Goal: Information Seeking & Learning: Check status

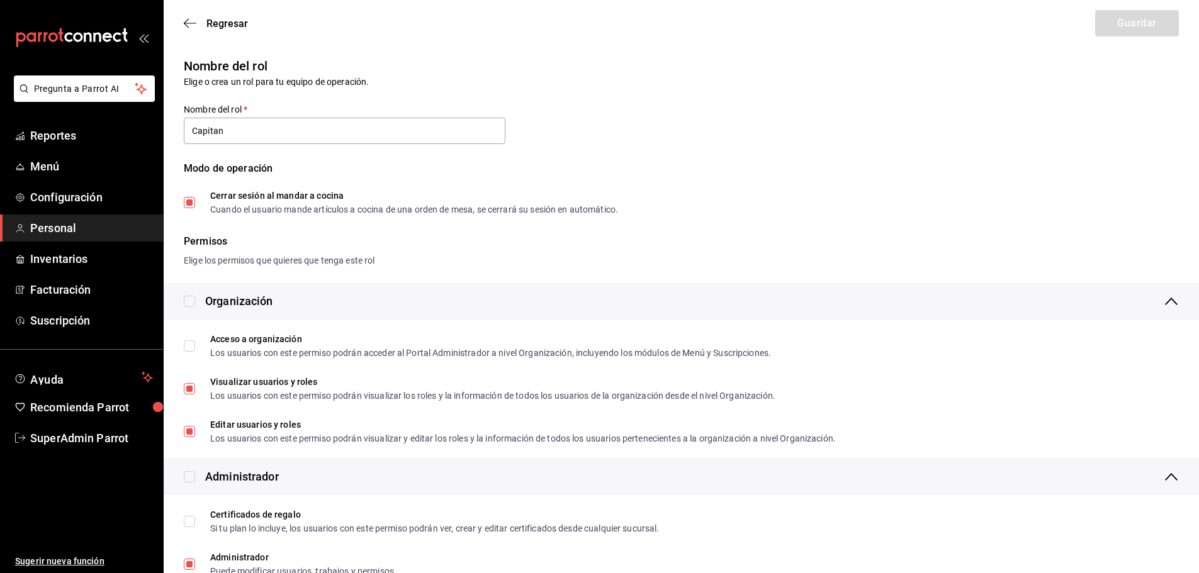
scroll to position [2109, 0]
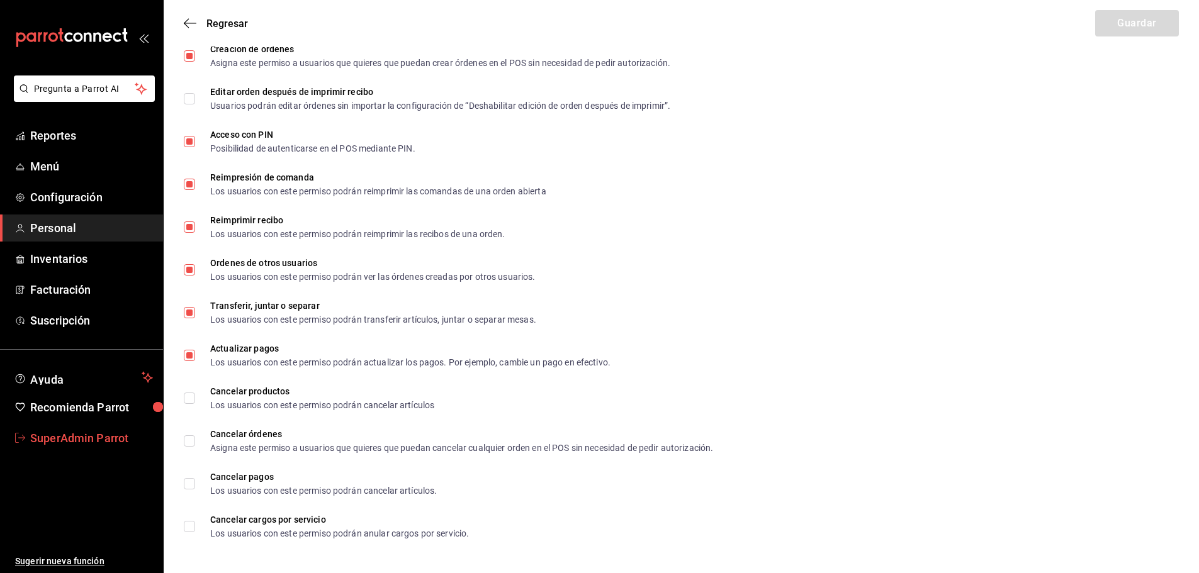
click at [91, 444] on span "SuperAdmin Parrot" at bounding box center [91, 438] width 123 height 17
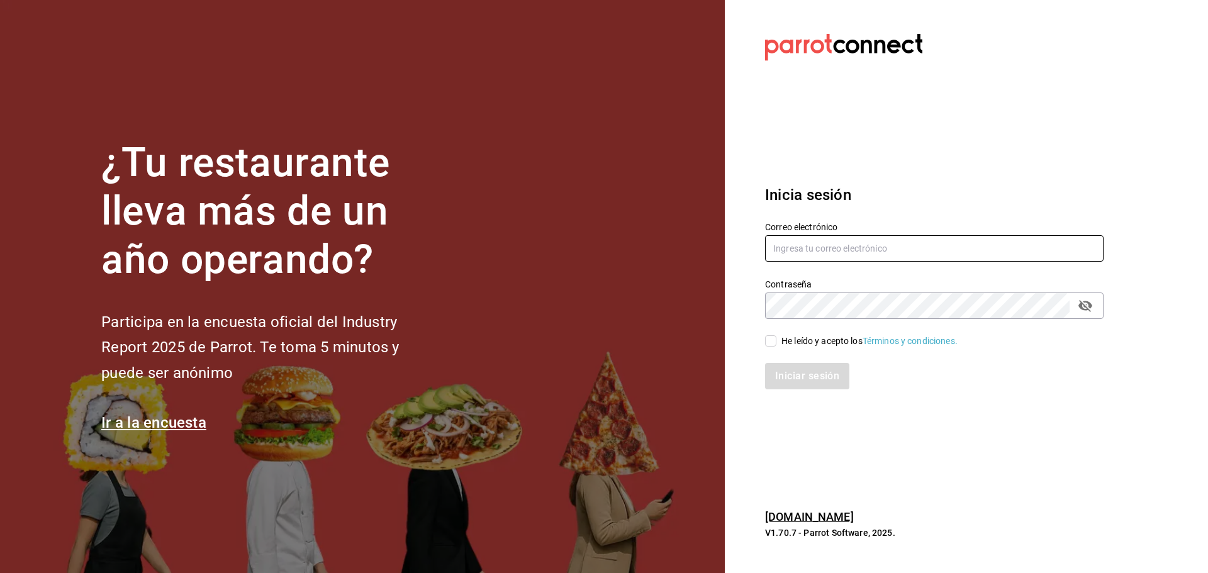
click at [812, 249] on input "text" at bounding box center [934, 248] width 338 height 26
paste input "legourmet@mty.com"
type input "legourmet@mty.com"
click at [799, 341] on div "He leído y acepto los Términos y condiciones." at bounding box center [869, 341] width 176 height 13
click at [776, 341] on input "He leído y acepto los Términos y condiciones." at bounding box center [770, 340] width 11 height 11
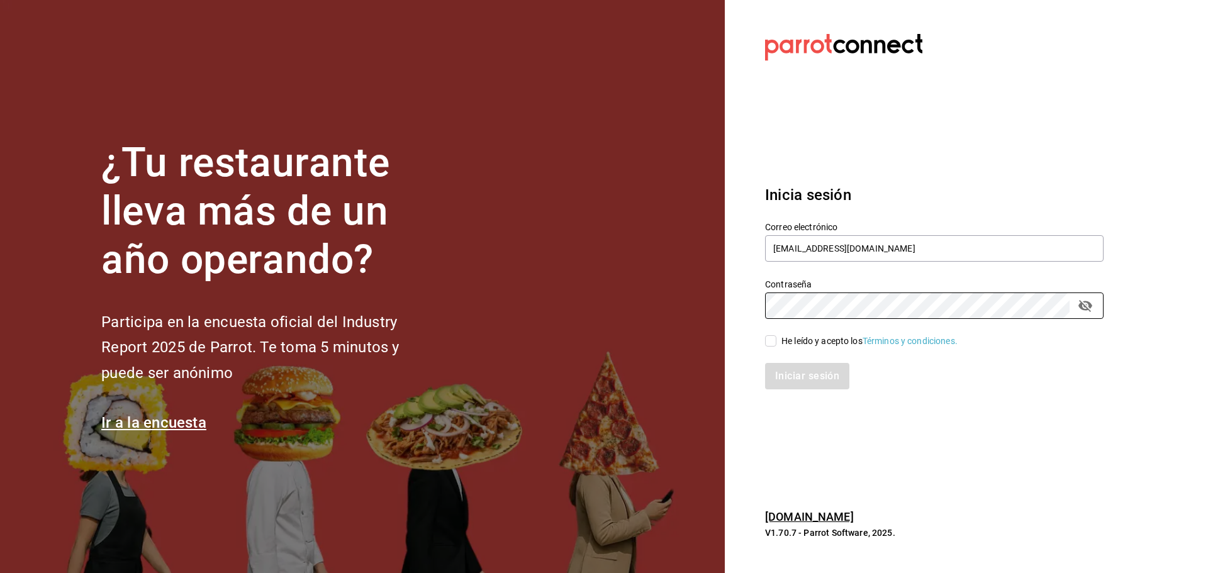
checkbox input "true"
click at [793, 378] on button "Iniciar sesión" at bounding box center [808, 376] width 86 height 26
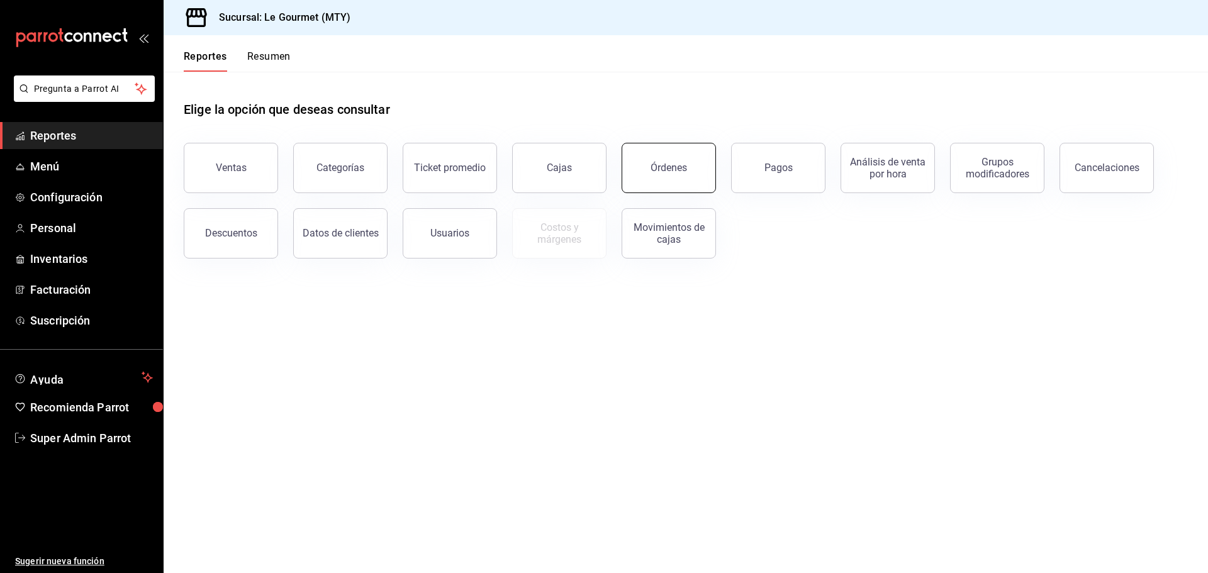
click at [666, 174] on button "Órdenes" at bounding box center [669, 168] width 94 height 50
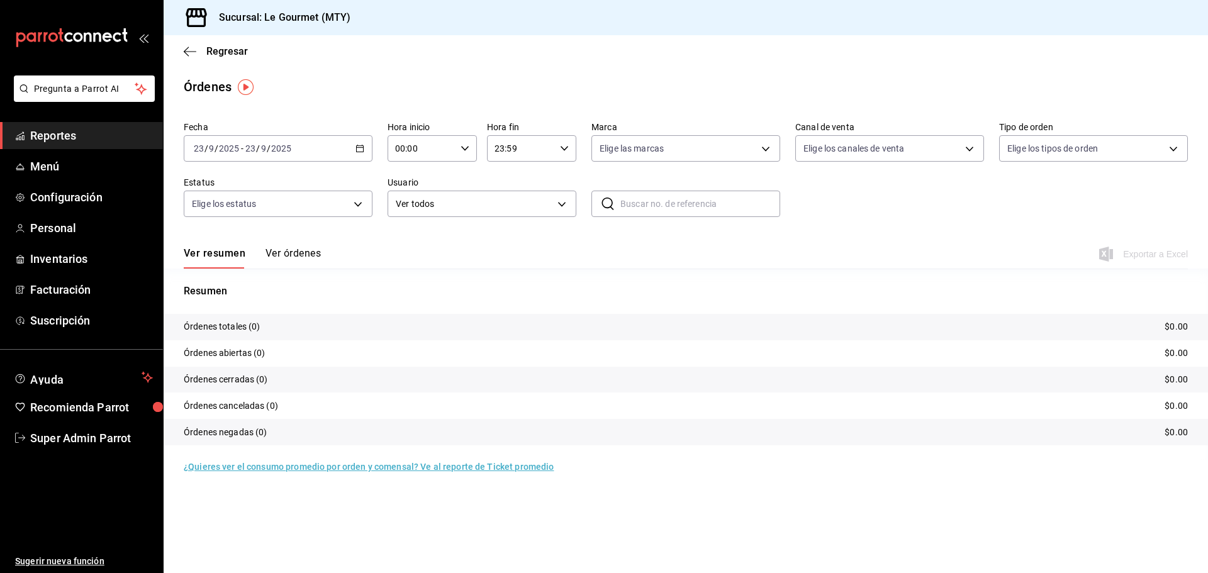
click at [285, 254] on button "Ver órdenes" at bounding box center [293, 257] width 55 height 21
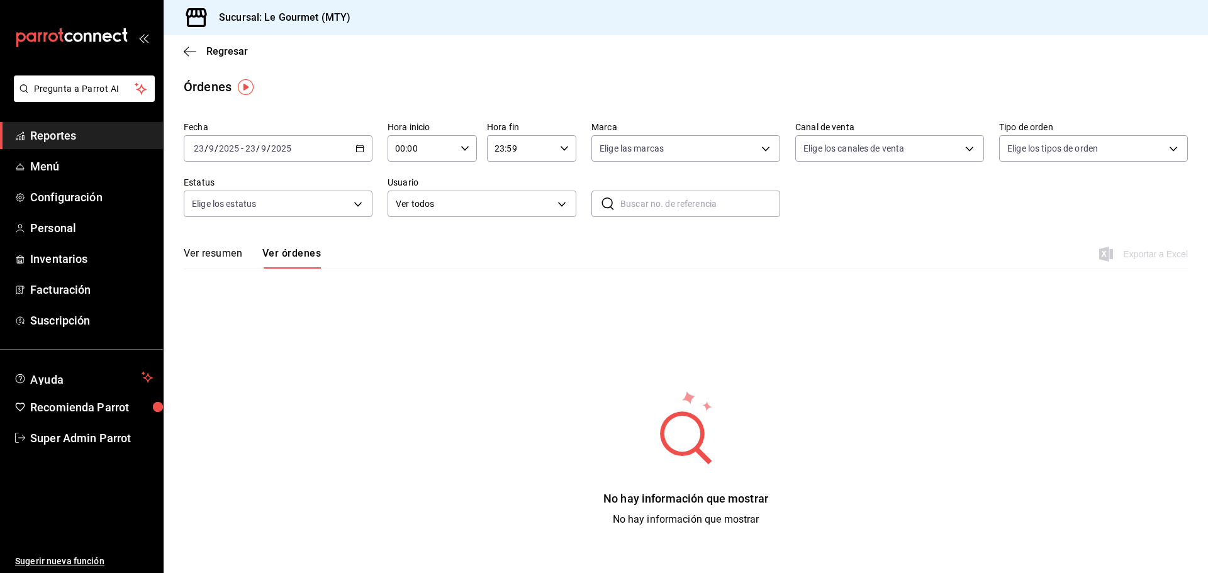
click at [361, 143] on div "[DATE] [DATE] - [DATE] [DATE]" at bounding box center [278, 148] width 189 height 26
click at [232, 184] on span "Hoy" at bounding box center [243, 186] width 98 height 13
click at [357, 152] on \(Stroke\) "button" at bounding box center [360, 148] width 8 height 7
click at [226, 213] on span "Ayer" at bounding box center [243, 214] width 98 height 13
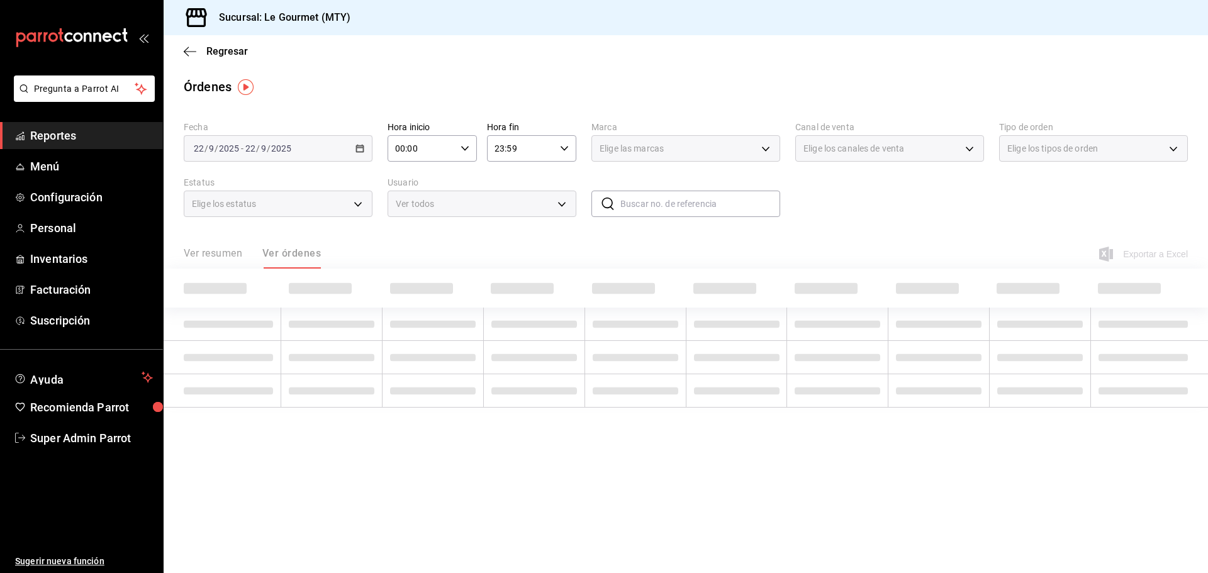
click at [226, 213] on div "Elige los estatus" at bounding box center [278, 204] width 189 height 26
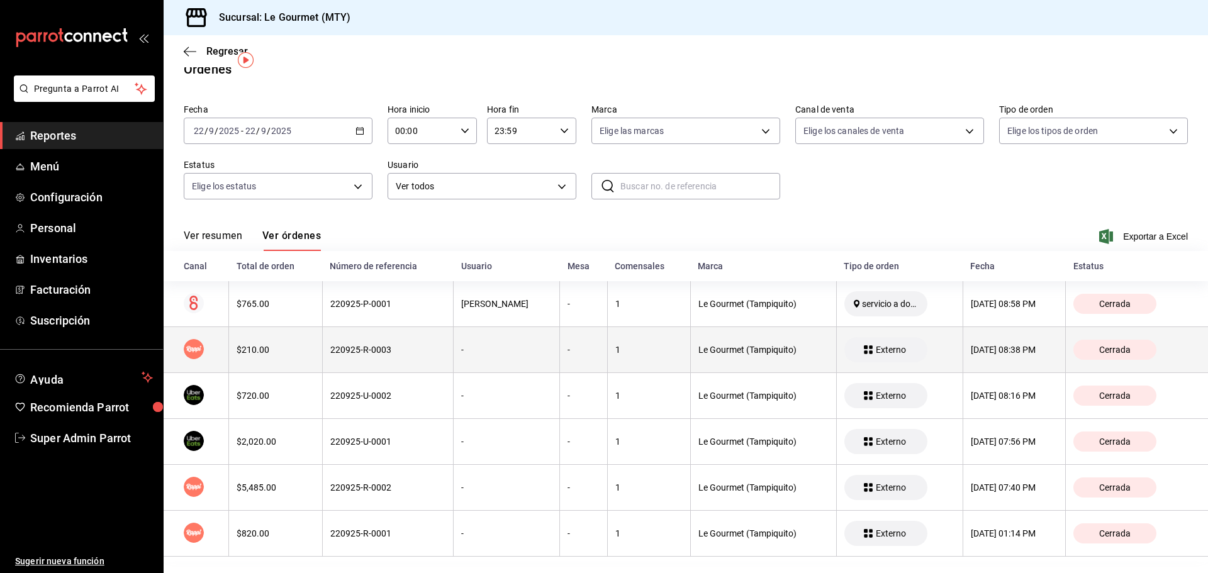
scroll to position [27, 0]
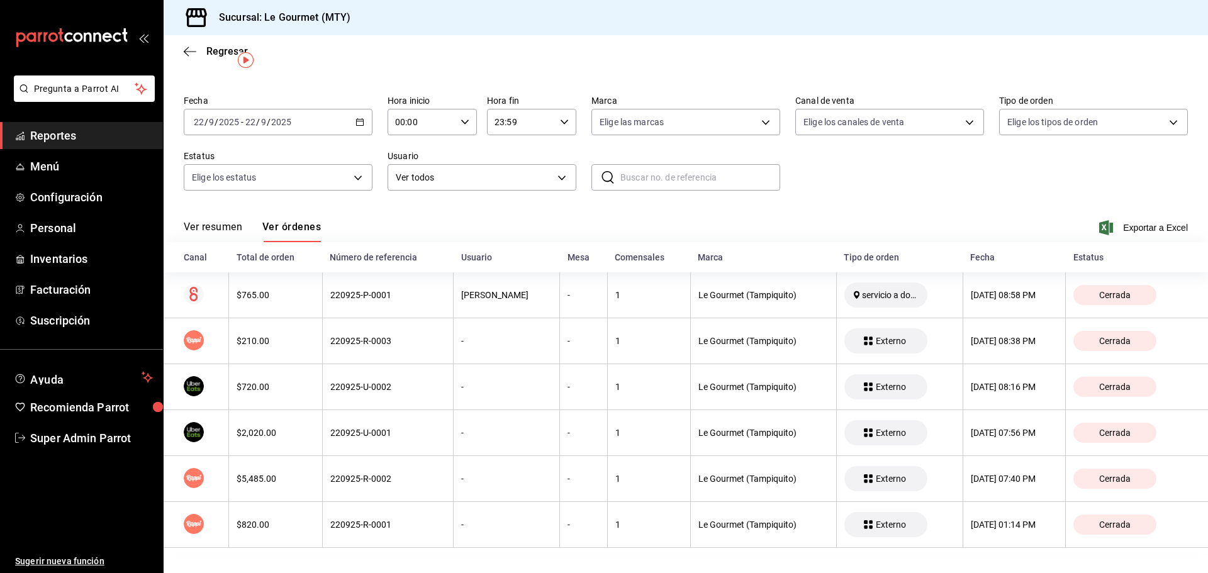
click at [355, 118] on icon "button" at bounding box center [359, 122] width 9 height 9
click at [232, 298] on span "Rango de fechas" at bounding box center [243, 301] width 98 height 13
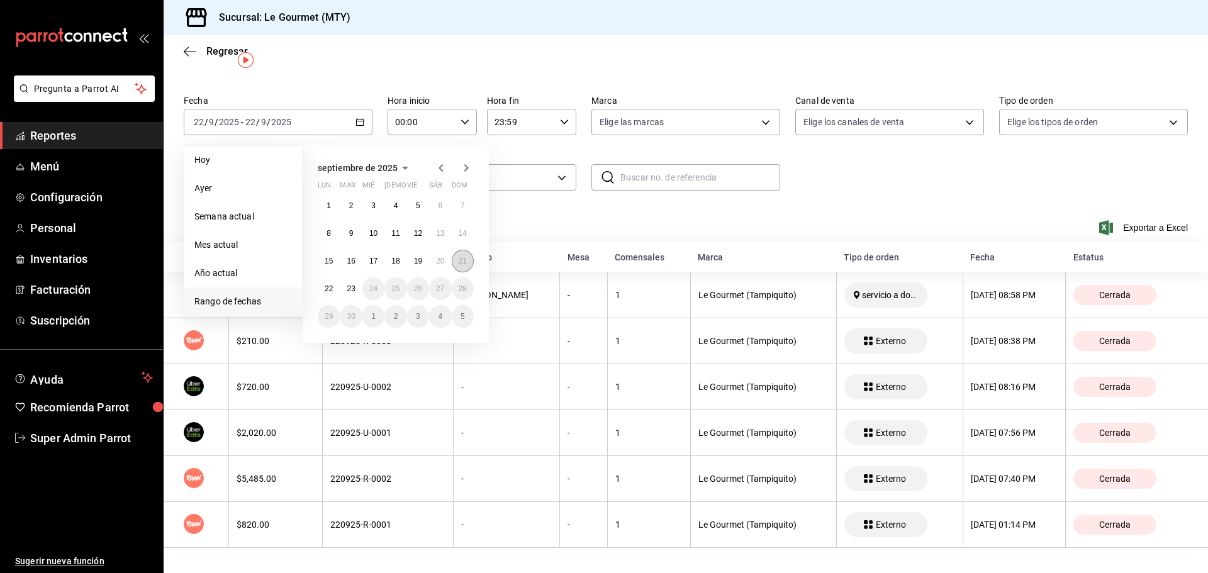
click at [463, 258] on abbr "21" at bounding box center [463, 261] width 8 height 9
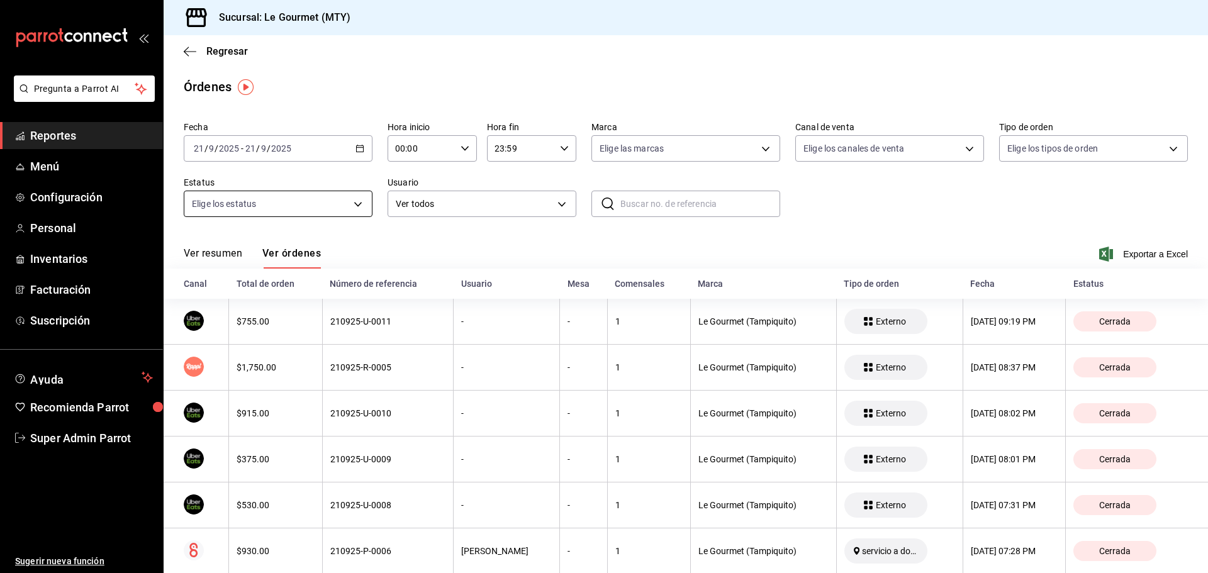
click at [355, 204] on body "Pregunta a Parrot AI Reportes Menú Configuración Personal Inventarios Facturaci…" at bounding box center [604, 286] width 1208 height 573
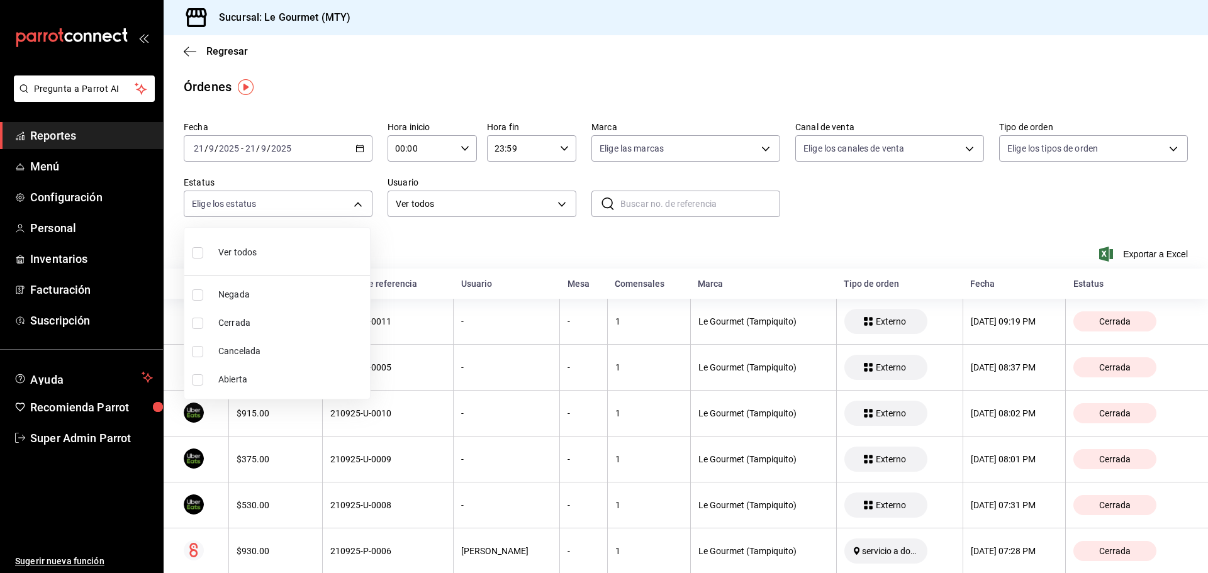
click at [359, 147] on div at bounding box center [604, 286] width 1208 height 573
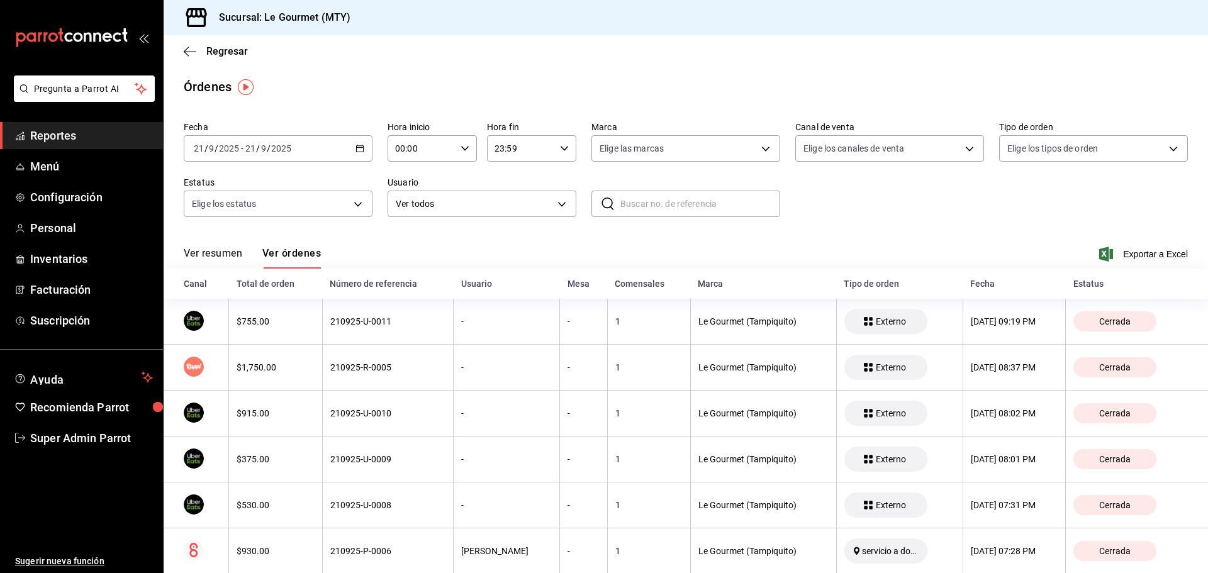
click at [356, 148] on \(Stroke\) "button" at bounding box center [360, 148] width 8 height 7
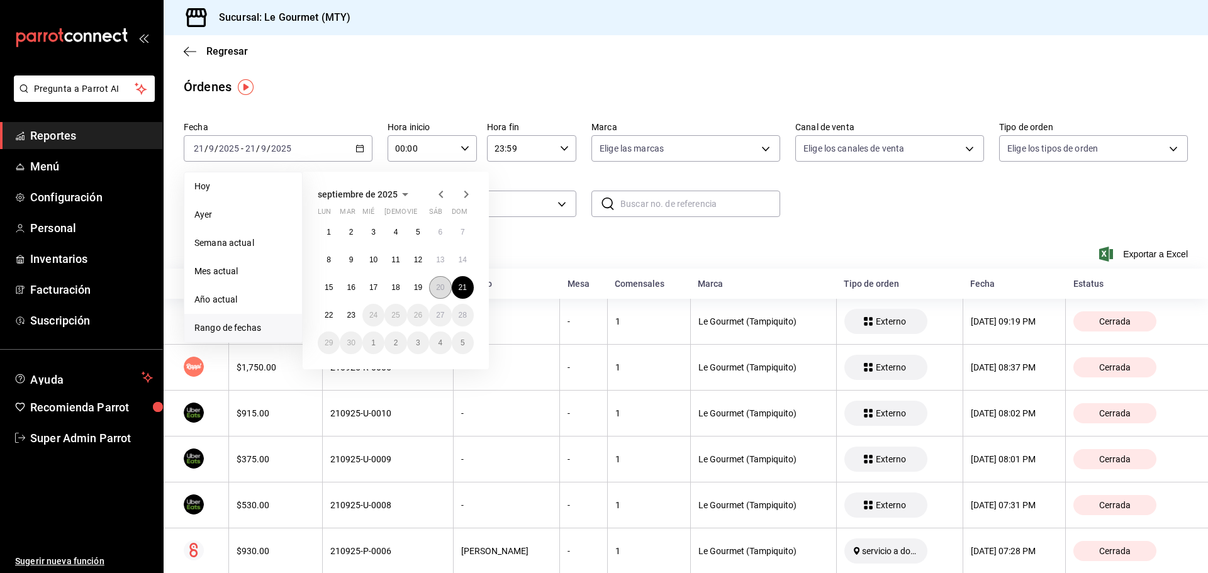
click at [434, 281] on button "20" at bounding box center [440, 287] width 22 height 23
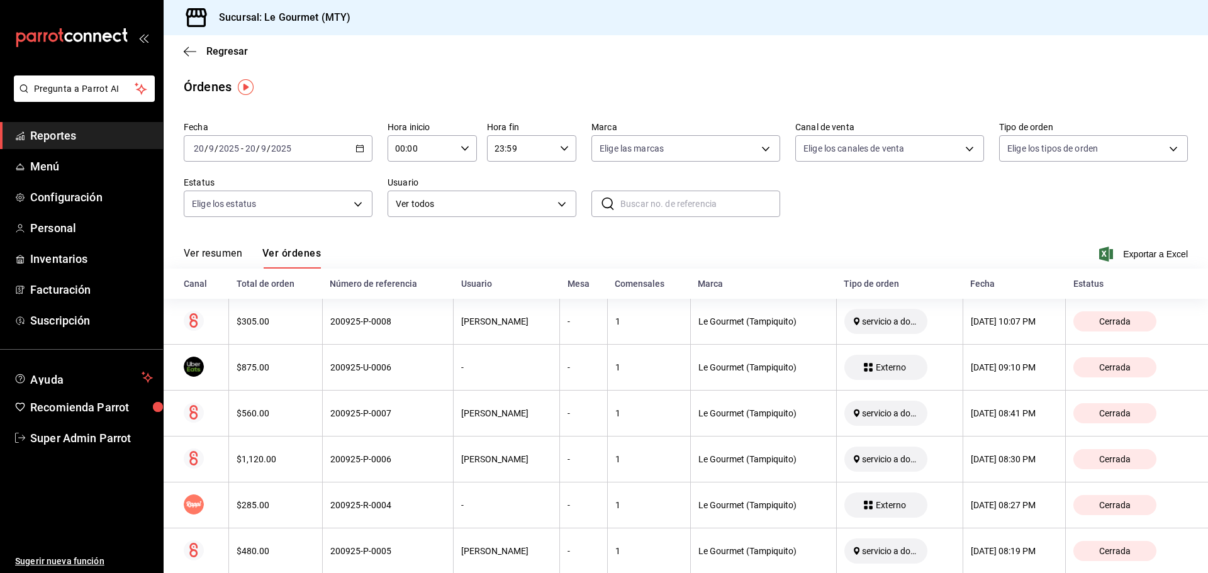
click at [357, 148] on \(Stroke\) "button" at bounding box center [360, 147] width 7 height 1
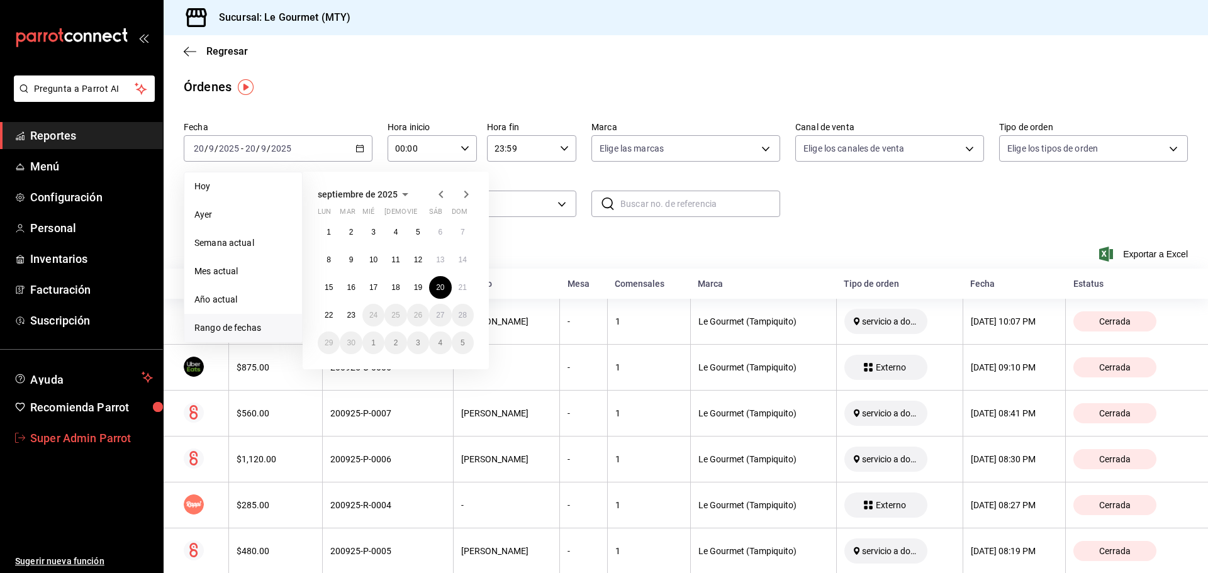
click at [89, 431] on span "Super Admin Parrot" at bounding box center [91, 438] width 123 height 17
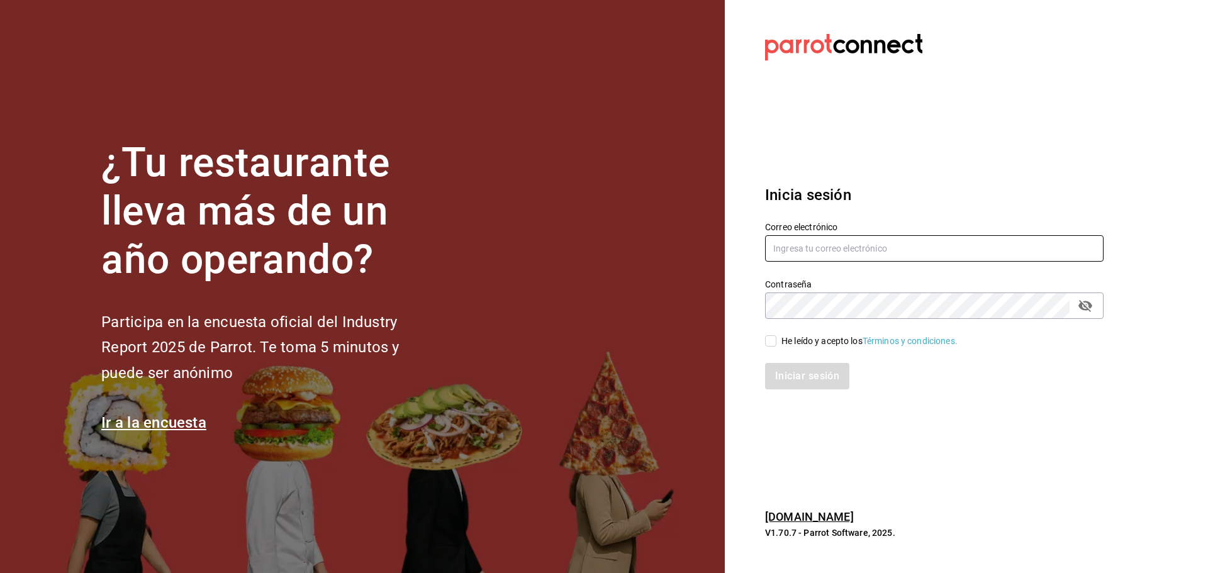
click at [870, 251] on input "text" at bounding box center [934, 248] width 338 height 26
paste input "restaurantelosdoctores@monterrey.com"
type input "restaurantelosdoctores@monterrey.com"
click at [807, 343] on div "He leído y acepto los Términos y condiciones." at bounding box center [869, 341] width 176 height 13
click at [776, 343] on input "He leído y acepto los Términos y condiciones." at bounding box center [770, 340] width 11 height 11
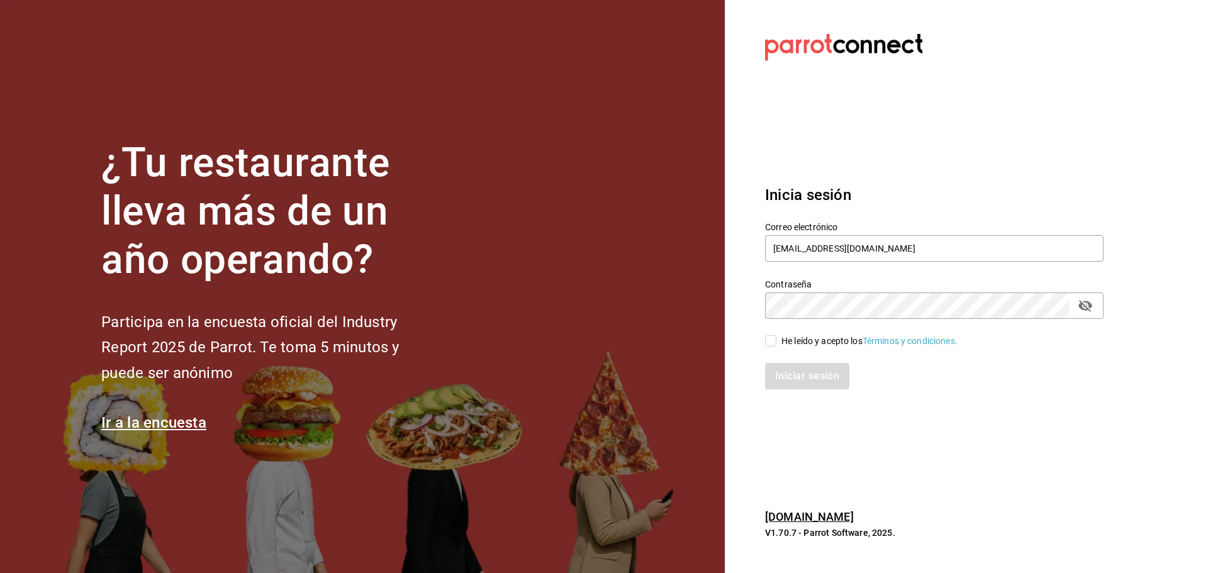
checkbox input "true"
click at [795, 379] on button "Iniciar sesión" at bounding box center [808, 376] width 86 height 26
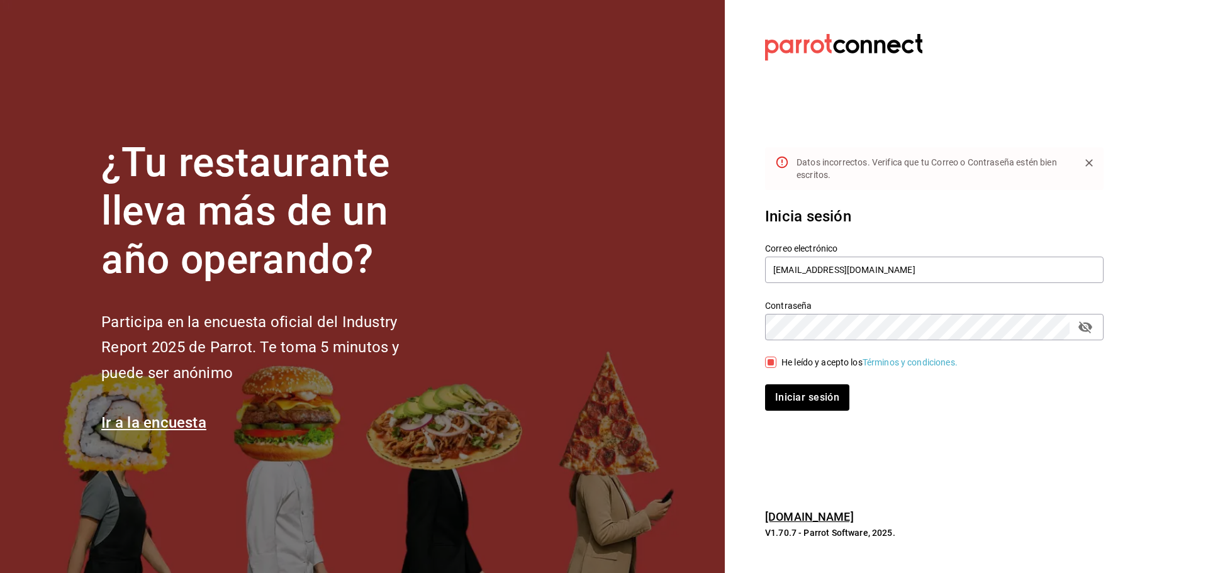
click at [1090, 328] on icon "passwordField" at bounding box center [1085, 328] width 14 height 12
click at [831, 399] on button "Iniciar sesión" at bounding box center [808, 397] width 86 height 26
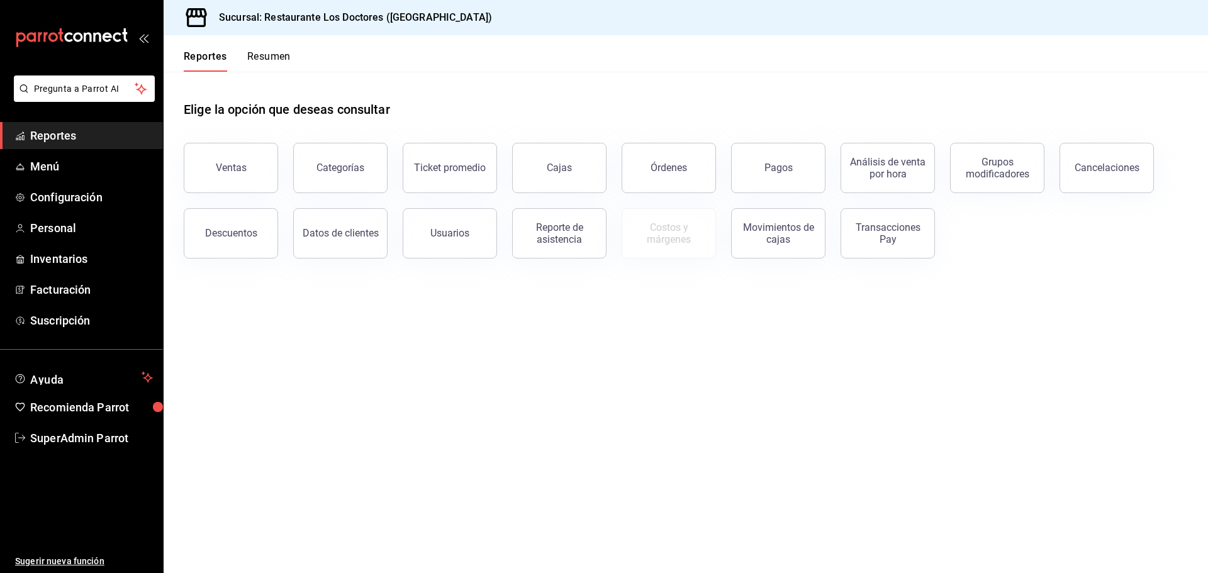
click at [59, 140] on span "Reportes" at bounding box center [91, 135] width 123 height 17
click at [55, 162] on span "Menú" at bounding box center [91, 166] width 123 height 17
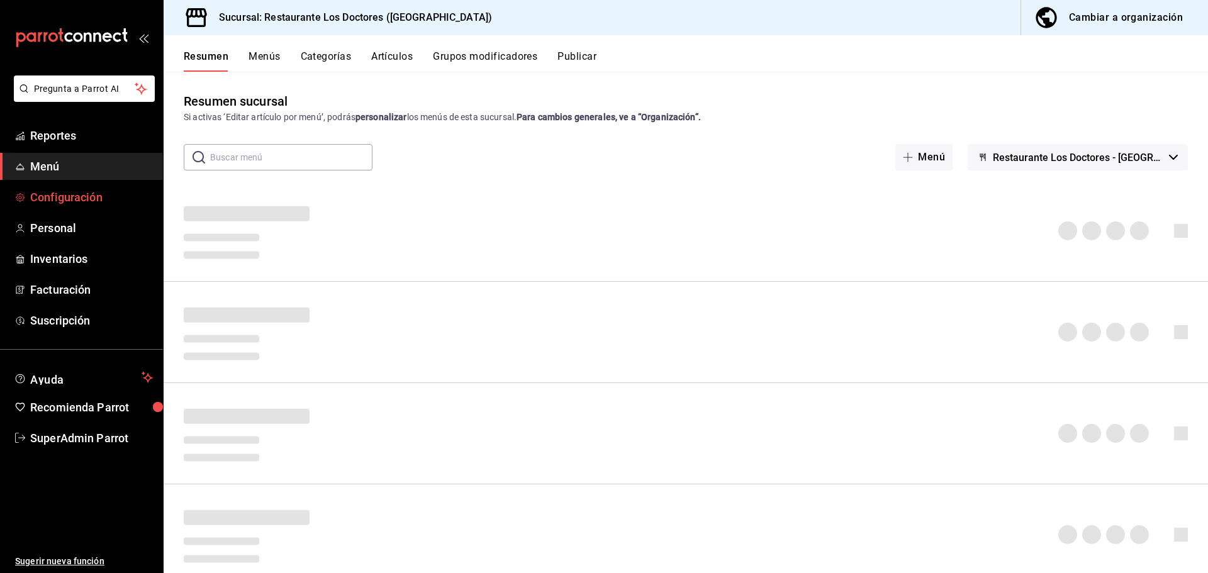
click at [64, 195] on span "Configuración" at bounding box center [91, 197] width 123 height 17
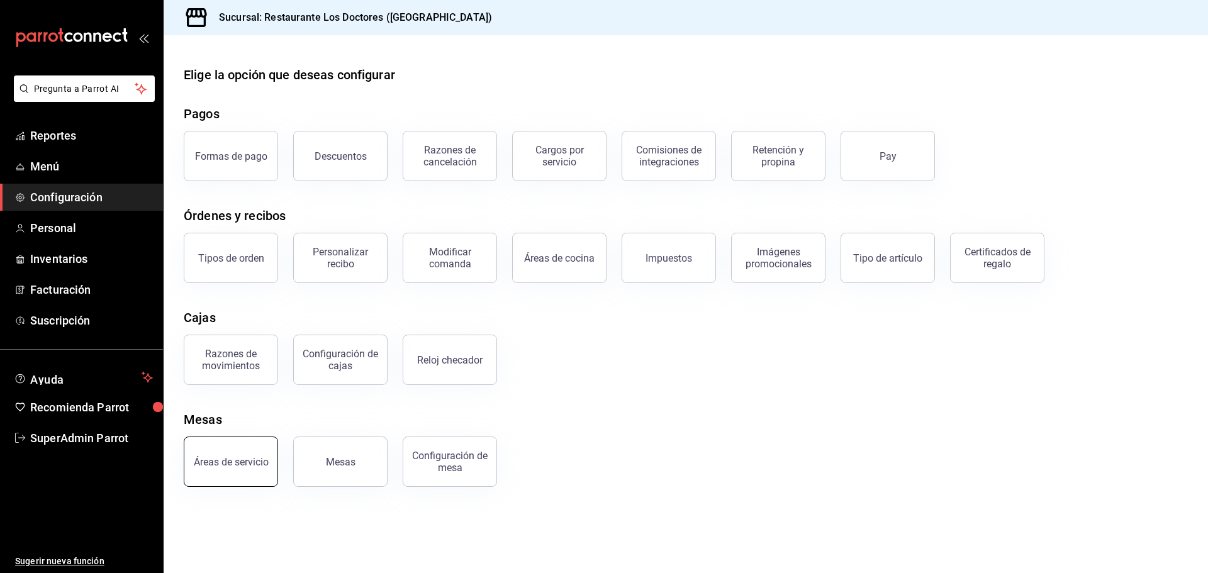
click at [215, 470] on button "Áreas de servicio" at bounding box center [231, 462] width 94 height 50
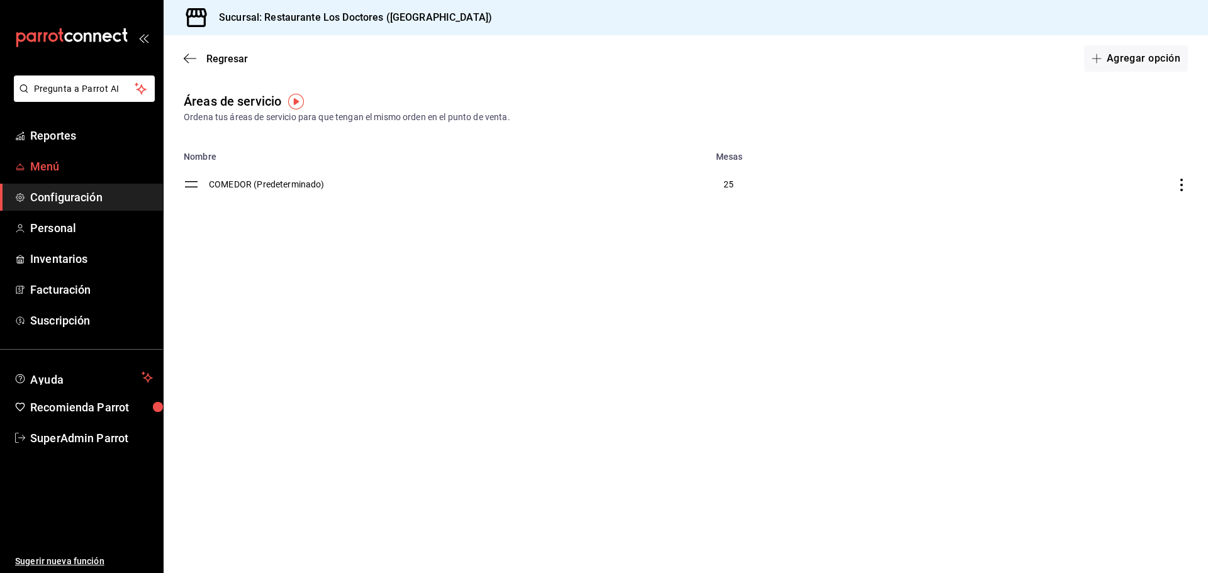
click at [52, 164] on span "Menú" at bounding box center [91, 166] width 123 height 17
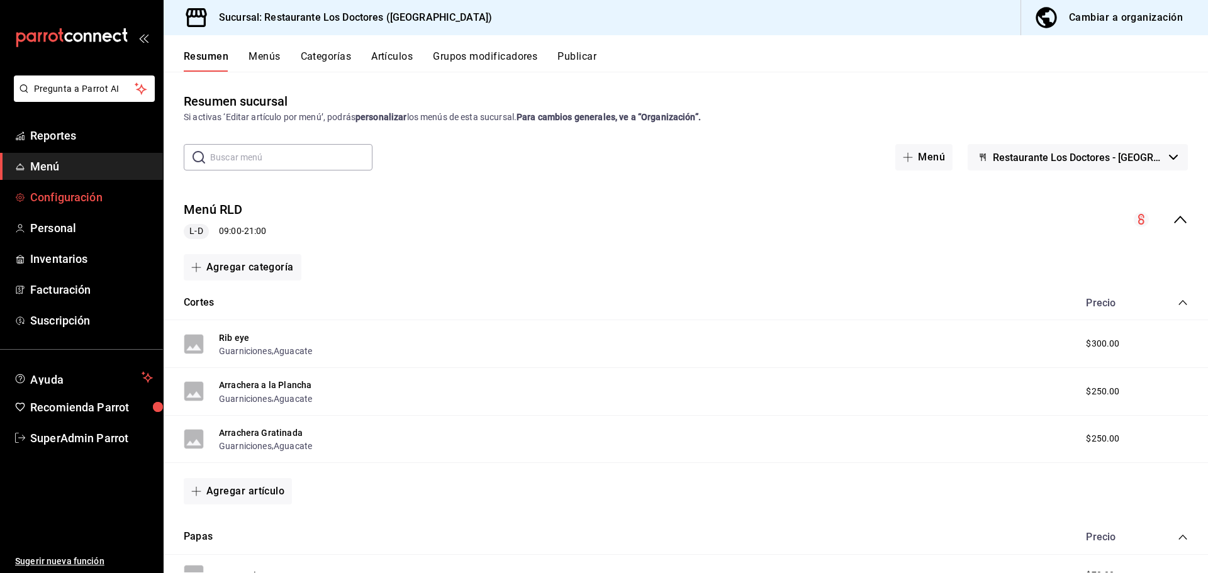
click at [82, 193] on span "Configuración" at bounding box center [91, 197] width 123 height 17
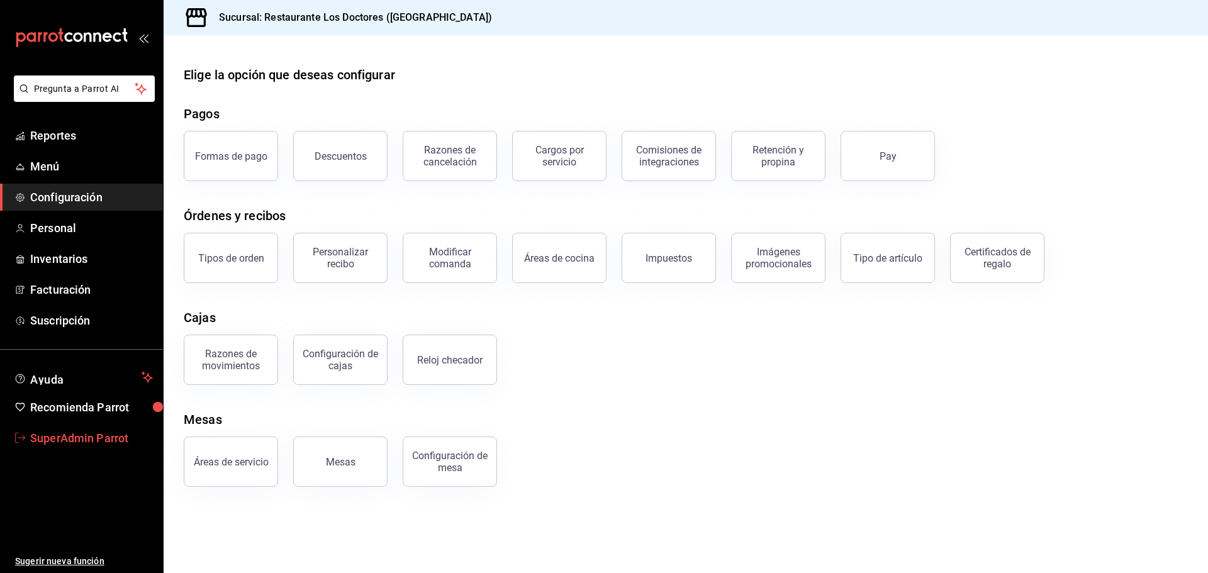
click at [48, 439] on span "SuperAdmin Parrot" at bounding box center [91, 438] width 123 height 17
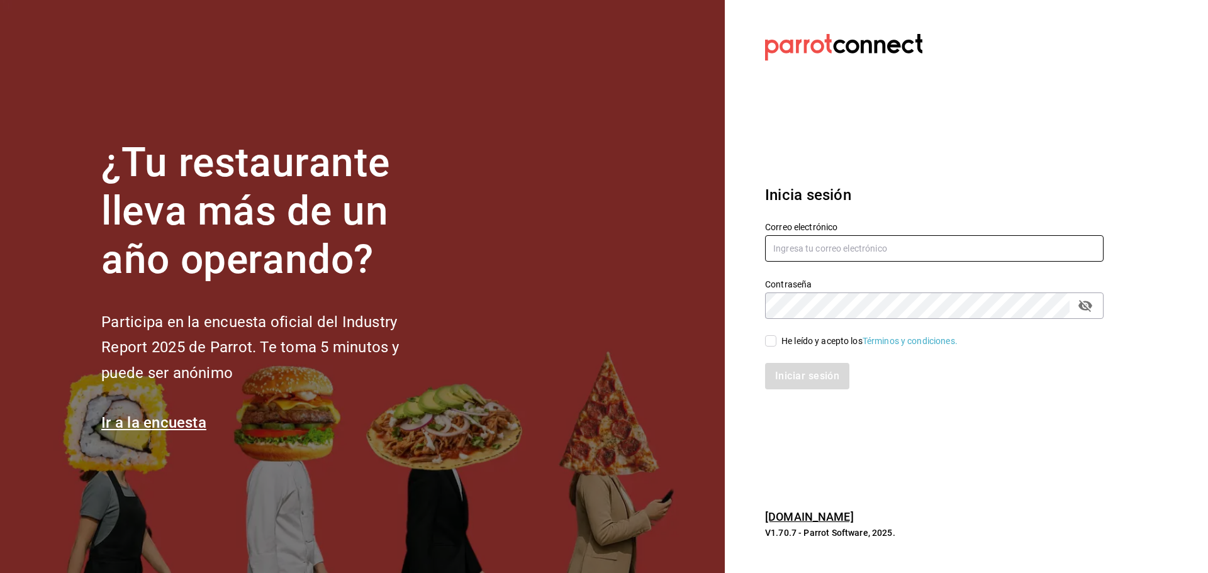
click at [778, 251] on input "text" at bounding box center [934, 248] width 338 height 26
paste input "chiqueada@oaxaca.com"
type input "chiqueada@oaxaca.com"
click at [794, 348] on div "Iniciar sesión" at bounding box center [927, 369] width 354 height 42
click at [776, 343] on span "He leído y acepto los Términos y condiciones." at bounding box center [866, 341] width 181 height 13
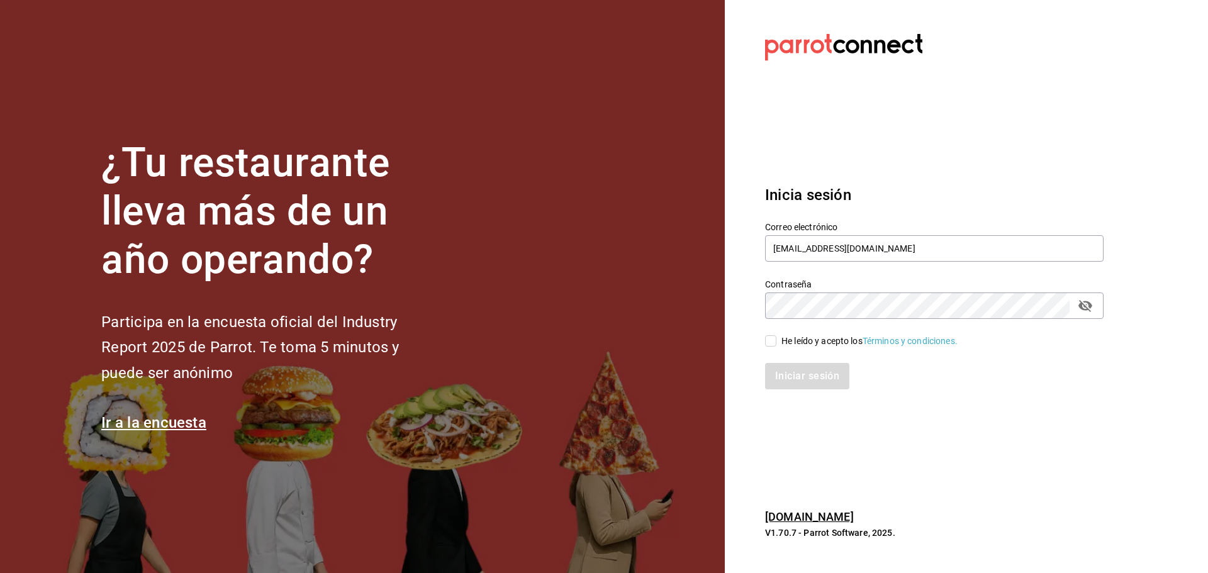
click at [776, 343] on input "He leído y acepto los Términos y condiciones." at bounding box center [770, 340] width 11 height 11
checkbox input "true"
click at [779, 368] on button "Iniciar sesión" at bounding box center [808, 376] width 86 height 26
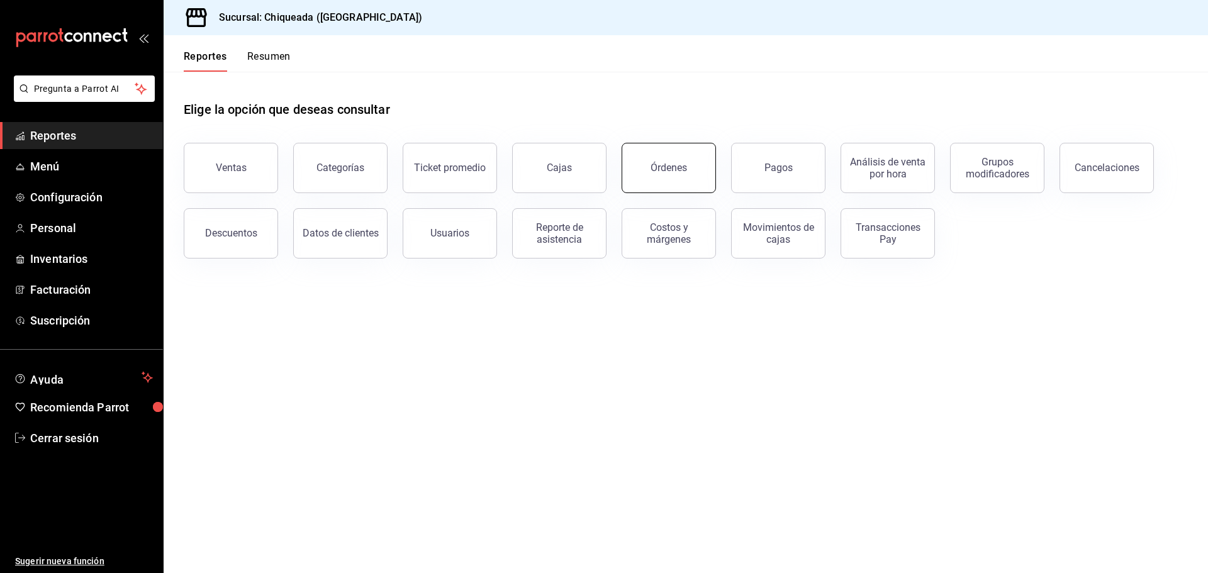
click at [655, 172] on div "Órdenes" at bounding box center [669, 168] width 36 height 12
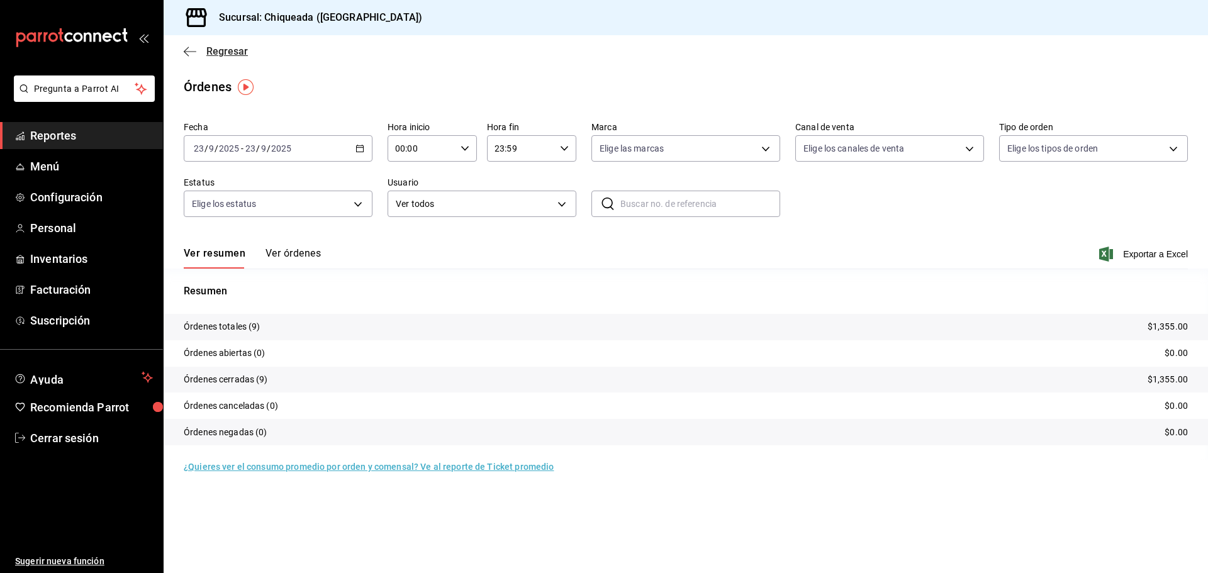
click at [193, 51] on icon "button" at bounding box center [190, 51] width 13 height 1
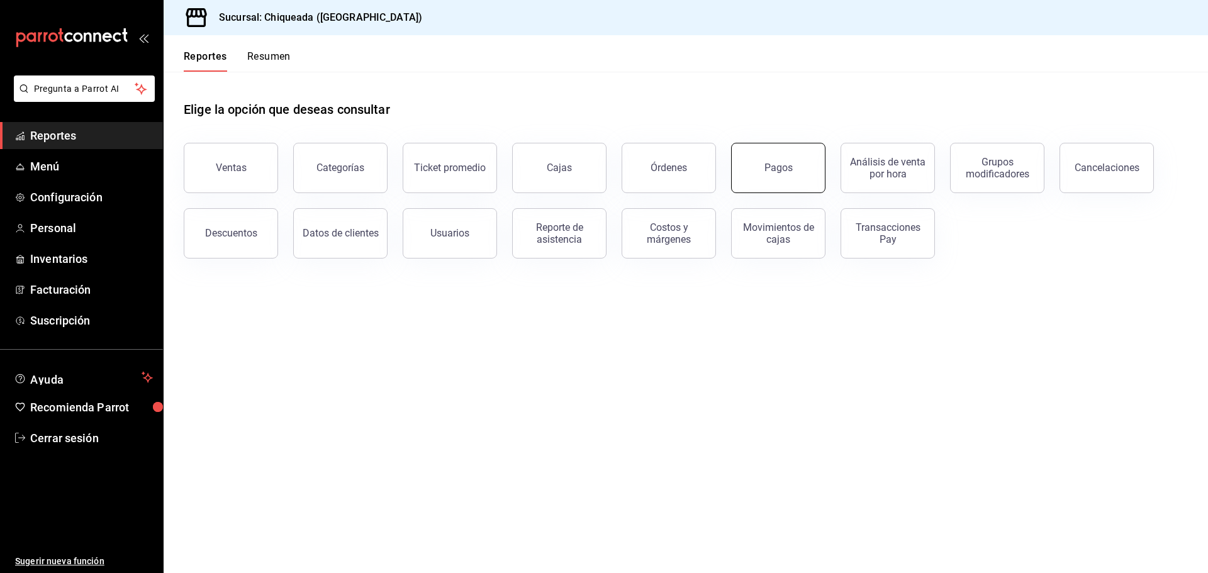
click at [766, 167] on div "Pagos" at bounding box center [778, 168] width 28 height 12
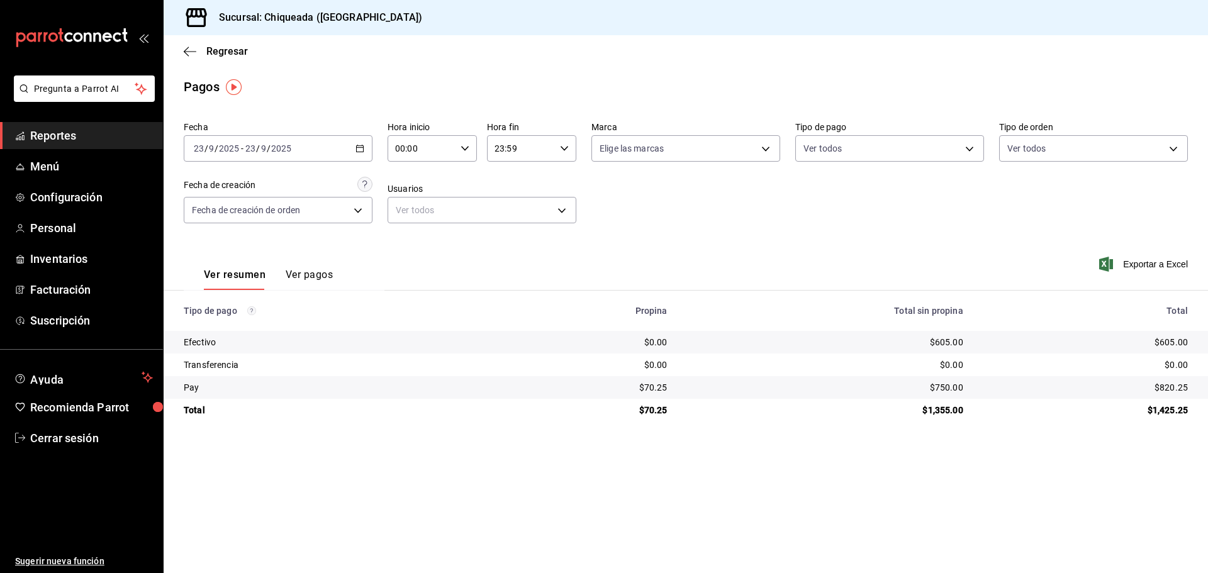
click at [306, 273] on button "Ver pagos" at bounding box center [309, 279] width 47 height 21
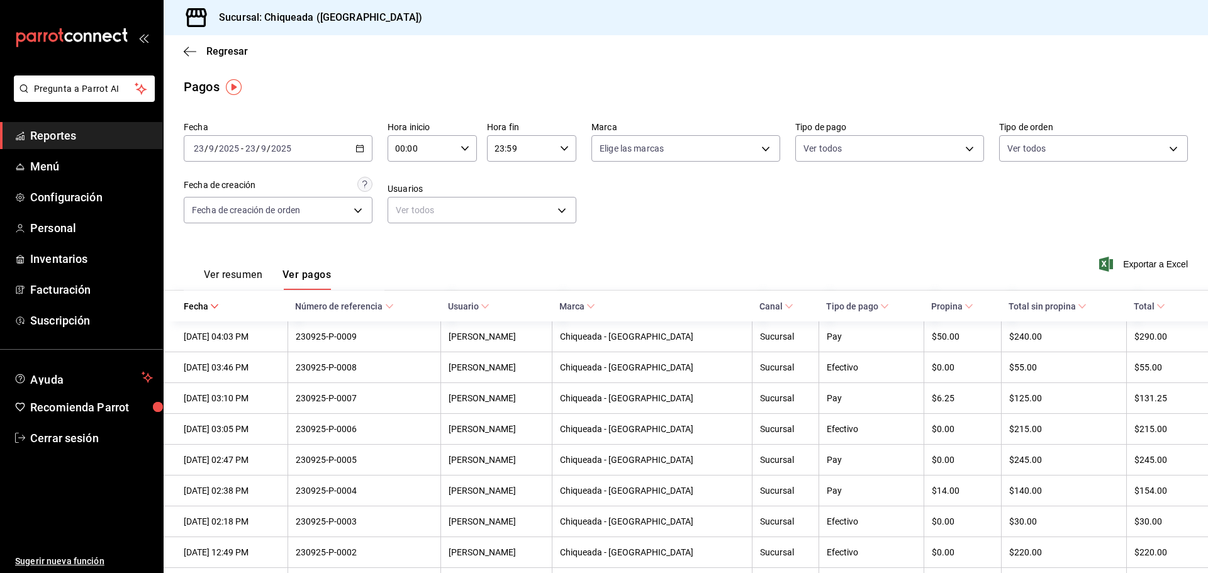
click at [367, 150] on div "[DATE] [DATE] - [DATE] [DATE]" at bounding box center [278, 148] width 189 height 26
click at [209, 322] on span "Rango de fechas" at bounding box center [243, 328] width 98 height 13
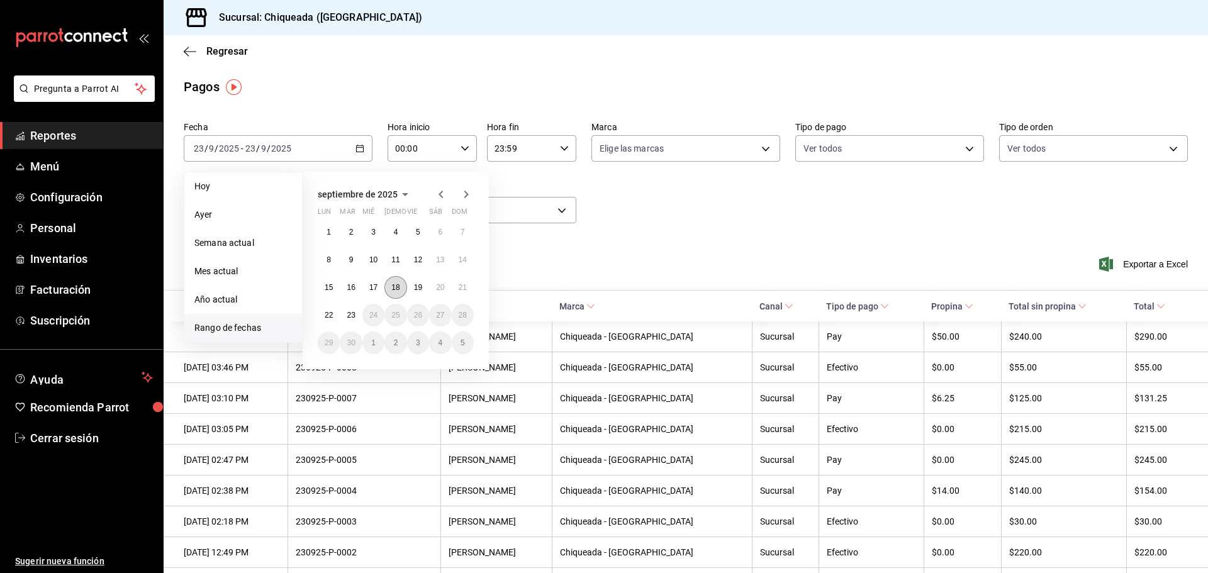
click at [391, 283] on button "18" at bounding box center [395, 287] width 22 height 23
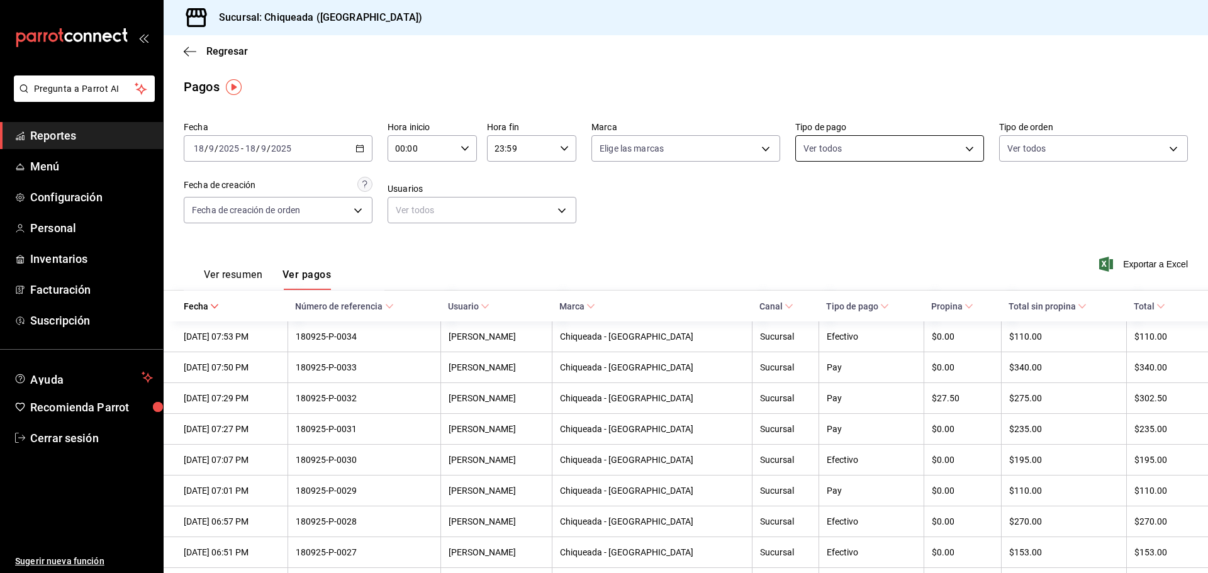
click at [966, 150] on body "Pregunta a Parrot AI Reportes Menú Configuración Personal Inventarios Facturaci…" at bounding box center [604, 286] width 1208 height 573
click at [851, 297] on span "Pay" at bounding box center [897, 295] width 147 height 13
type input "a945b68b-0e5e-4d3f-902b-83ee369c933f"
checkbox input "true"
click at [663, 228] on div at bounding box center [604, 286] width 1208 height 573
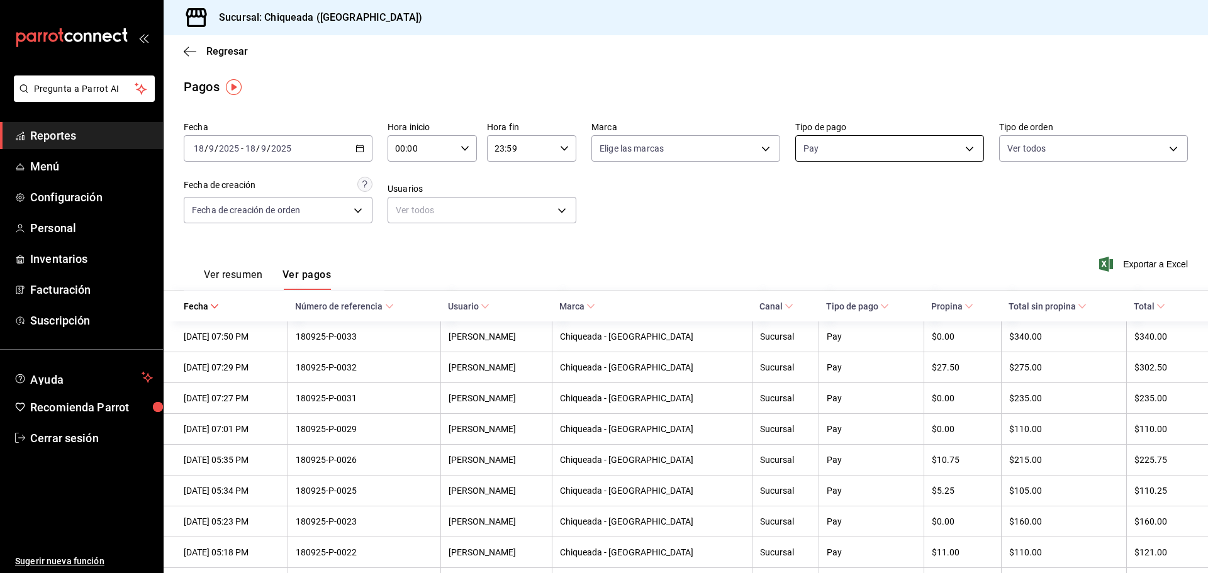
click at [961, 147] on body "Pregunta a Parrot AI Reportes Menú Configuración Personal Inventarios Facturaci…" at bounding box center [604, 286] width 1208 height 573
click at [805, 202] on input "checkbox" at bounding box center [803, 197] width 11 height 11
checkbox input "true"
type input "776230df-0a2e-4377-980d-0d1426b1230d,a2e8c49d-3b5c-4153-ae92-7884b39ad81c,a945b…"
checkbox input "true"
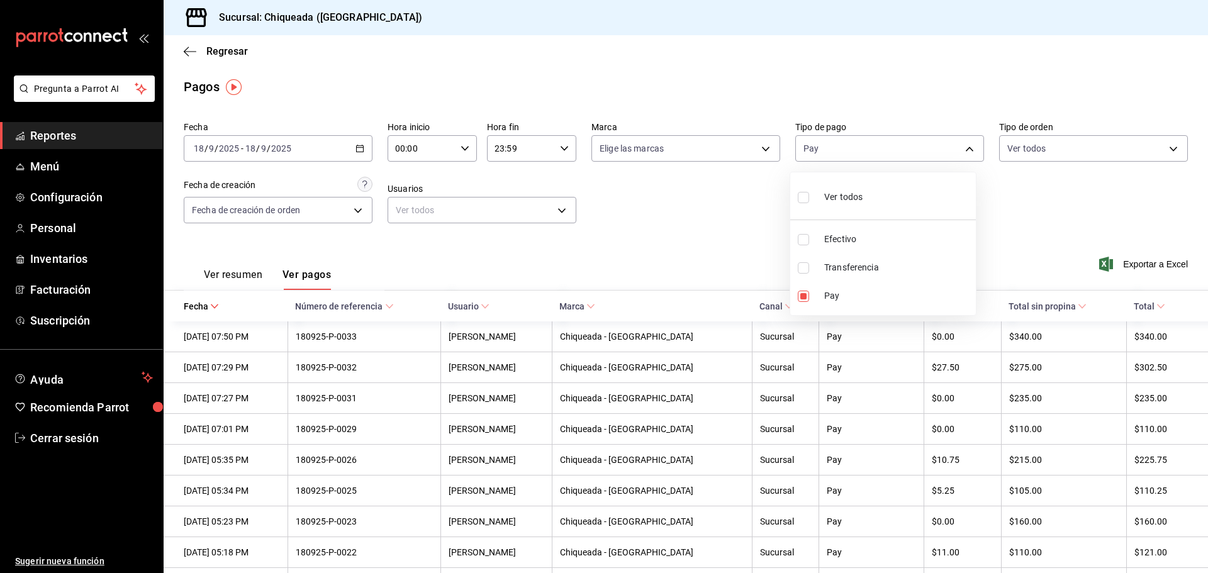
checkbox input "true"
click at [721, 227] on div at bounding box center [604, 286] width 1208 height 573
click at [887, 146] on body "Pregunta a Parrot AI Reportes Menú Configuración Personal Inventarios Facturaci…" at bounding box center [604, 286] width 1208 height 573
click at [841, 300] on span "Pay" at bounding box center [897, 295] width 147 height 13
type input "776230df-0a2e-4377-980d-0d1426b1230d,a2e8c49d-3b5c-4153-ae92-7884b39ad81c"
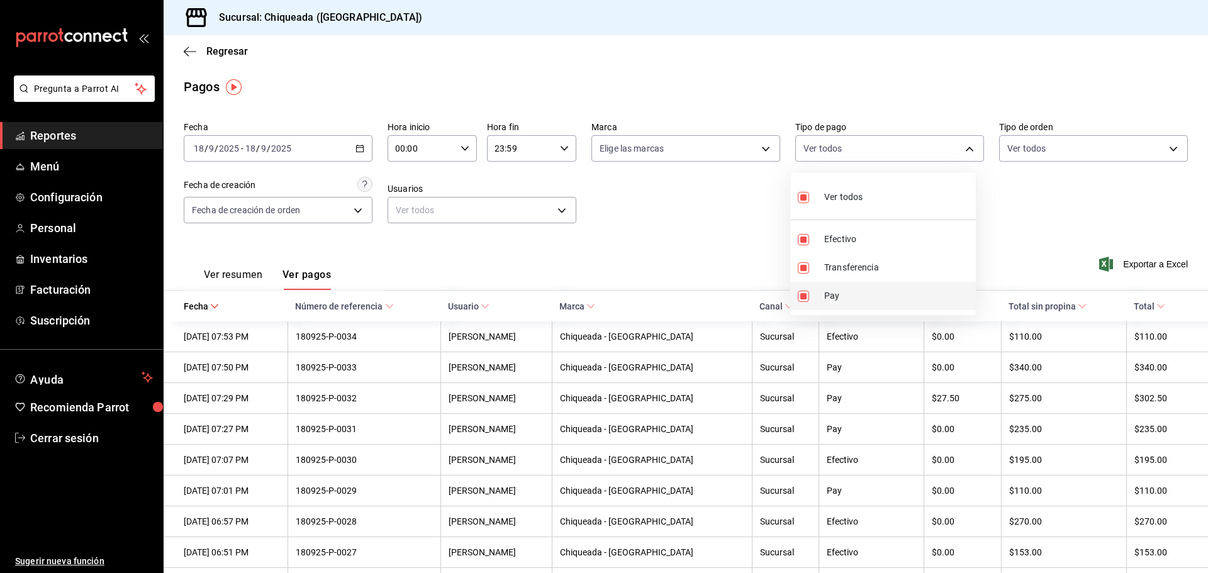
checkbox input "false"
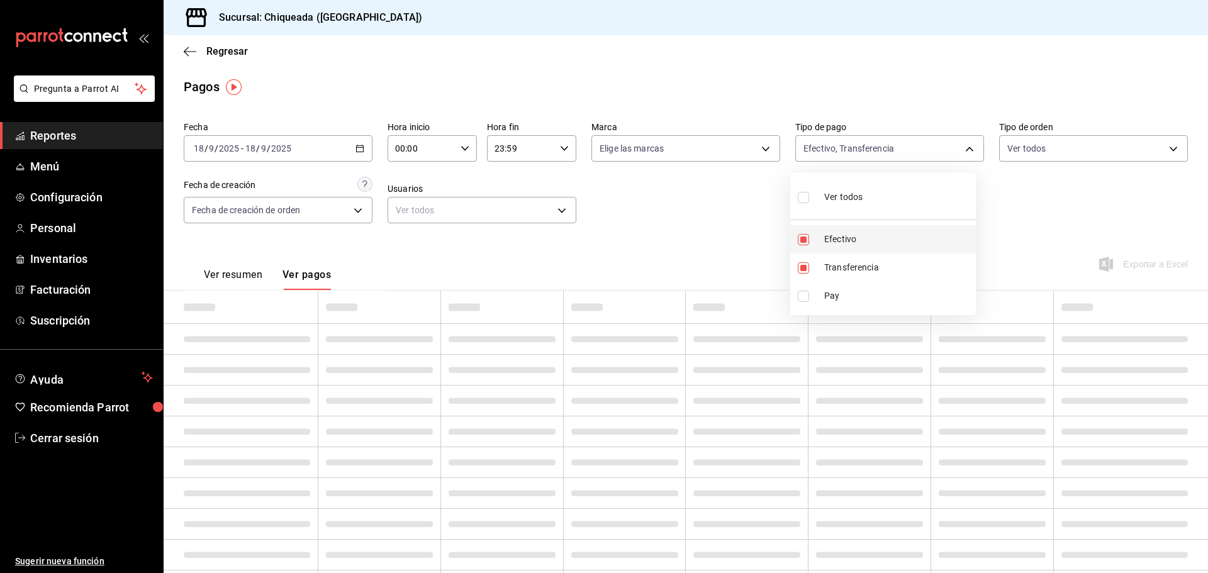
click at [837, 237] on span "Efectivo" at bounding box center [897, 239] width 147 height 13
type input "a2e8c49d-3b5c-4153-ae92-7884b39ad81c"
checkbox input "false"
click at [836, 266] on span "Transferencia" at bounding box center [897, 267] width 147 height 13
checkbox input "false"
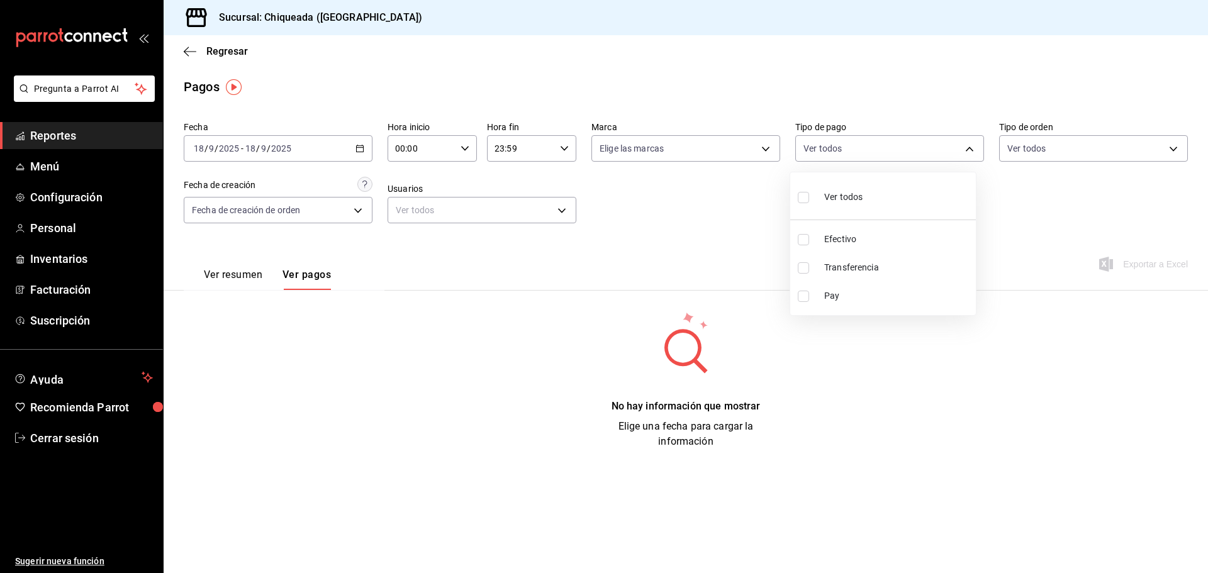
drag, startPoint x: 824, startPoint y: 289, endPoint x: 829, endPoint y: 298, distance: 10.5
click at [824, 289] on li "Pay" at bounding box center [883, 296] width 186 height 28
type input "a945b68b-0e5e-4d3f-902b-83ee369c933f"
checkbox input "true"
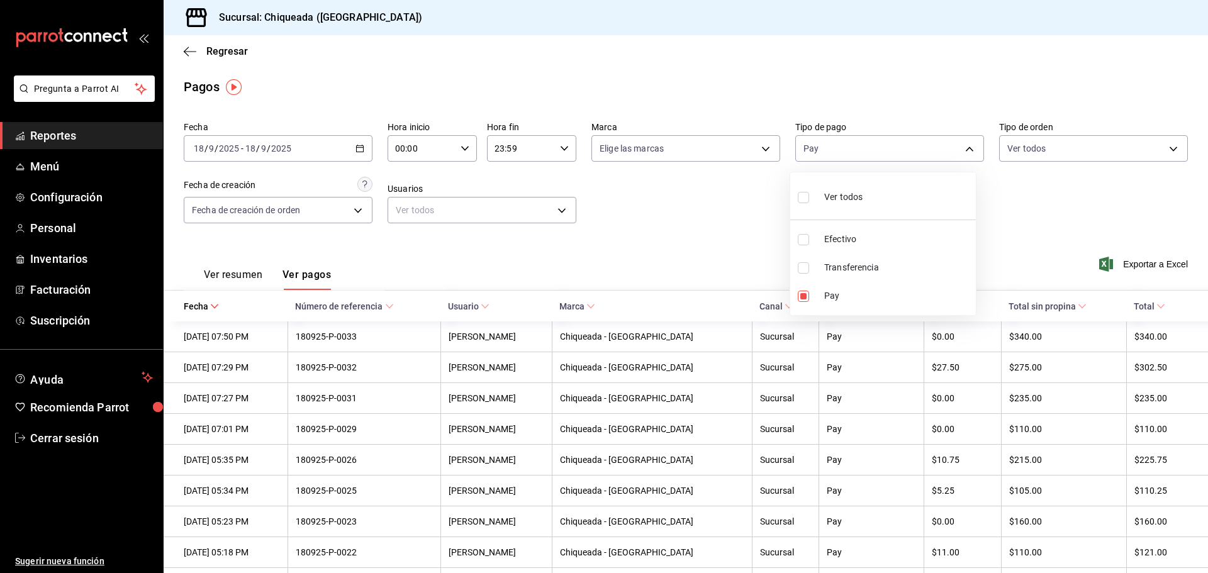
click at [722, 183] on div at bounding box center [604, 286] width 1208 height 573
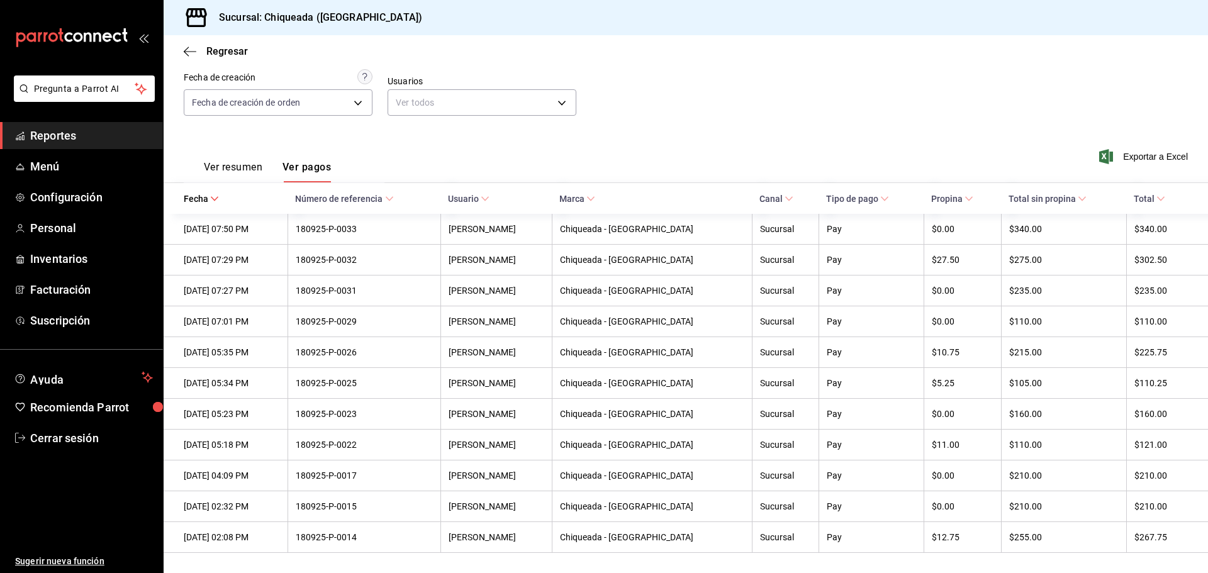
scroll to position [115, 0]
